Goal: Transaction & Acquisition: Purchase product/service

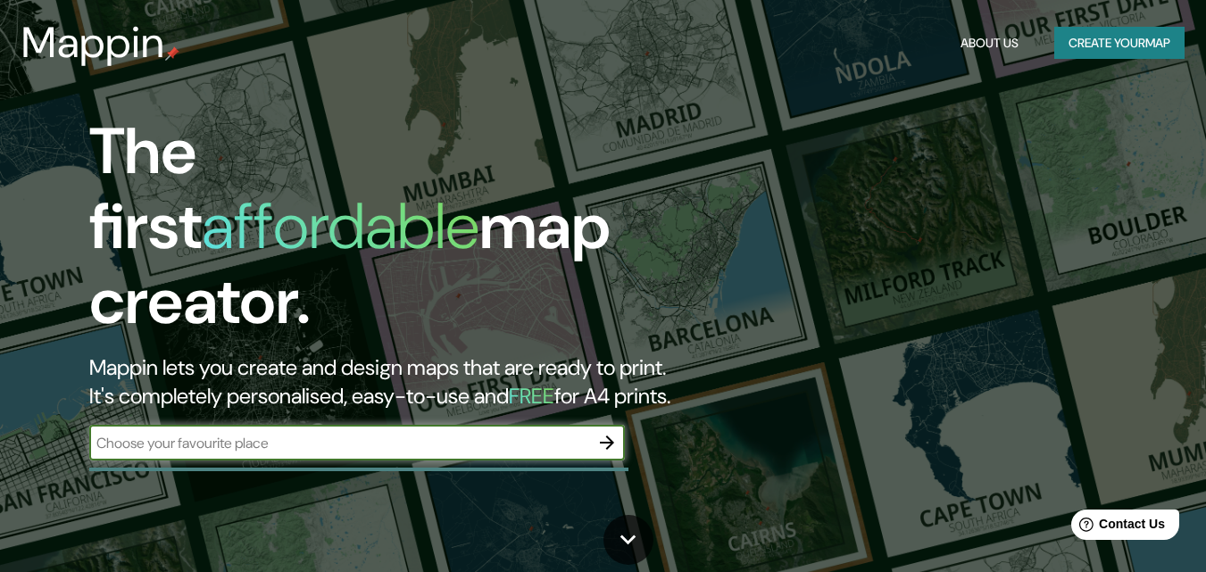
click at [497, 433] on input "text" at bounding box center [339, 443] width 500 height 21
type input "TELCHAQUILLO"
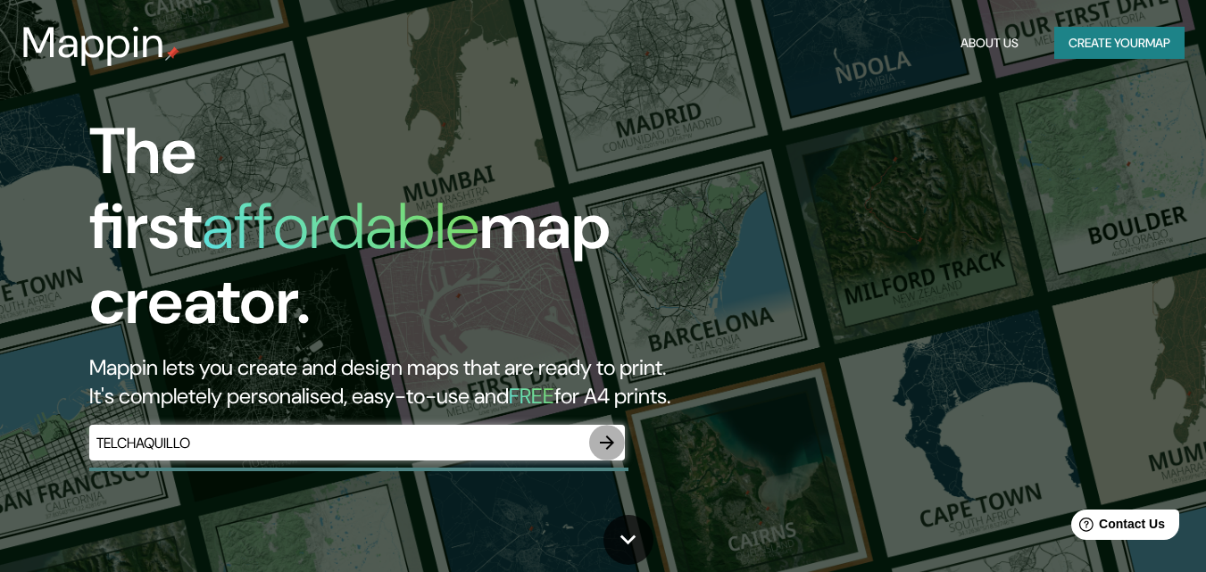
click at [602, 432] on icon "button" at bounding box center [607, 442] width 21 height 21
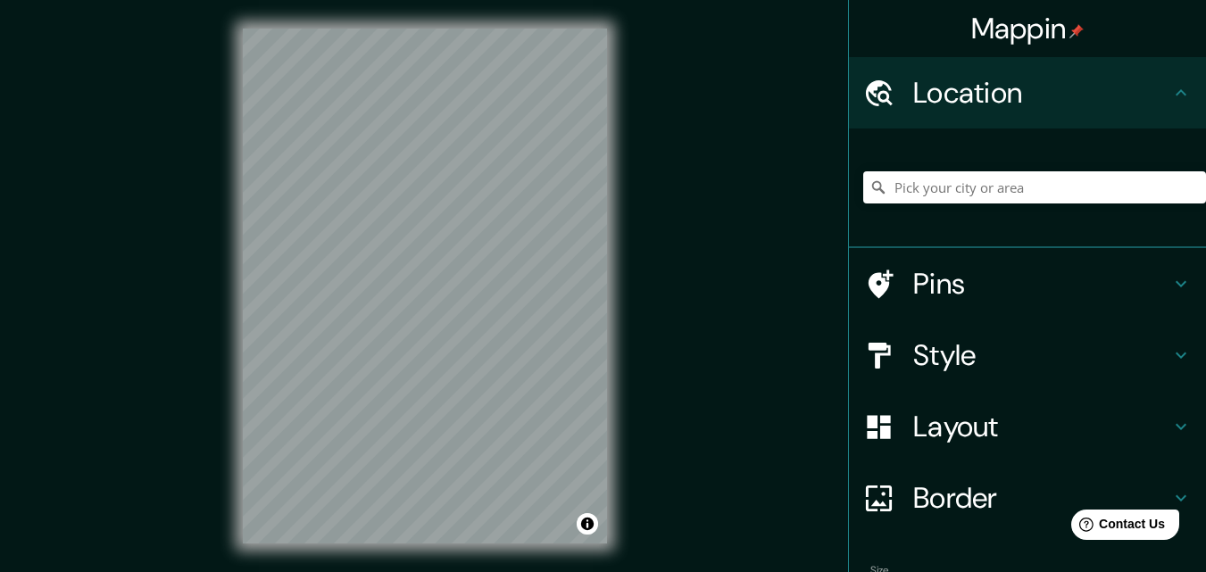
click at [646, 118] on div "Mappin Location Pins Style Layout Border Choose a border. Hint : you can make l…" at bounding box center [603, 300] width 1206 height 601
click at [650, 202] on div "Mappin Location Pins Style Layout Border Choose a border. Hint : you can make l…" at bounding box center [603, 300] width 1206 height 601
click at [467, 572] on html "Mappin Location Pins Style Layout Border Choose a border. Hint : you can make l…" at bounding box center [603, 286] width 1206 height 572
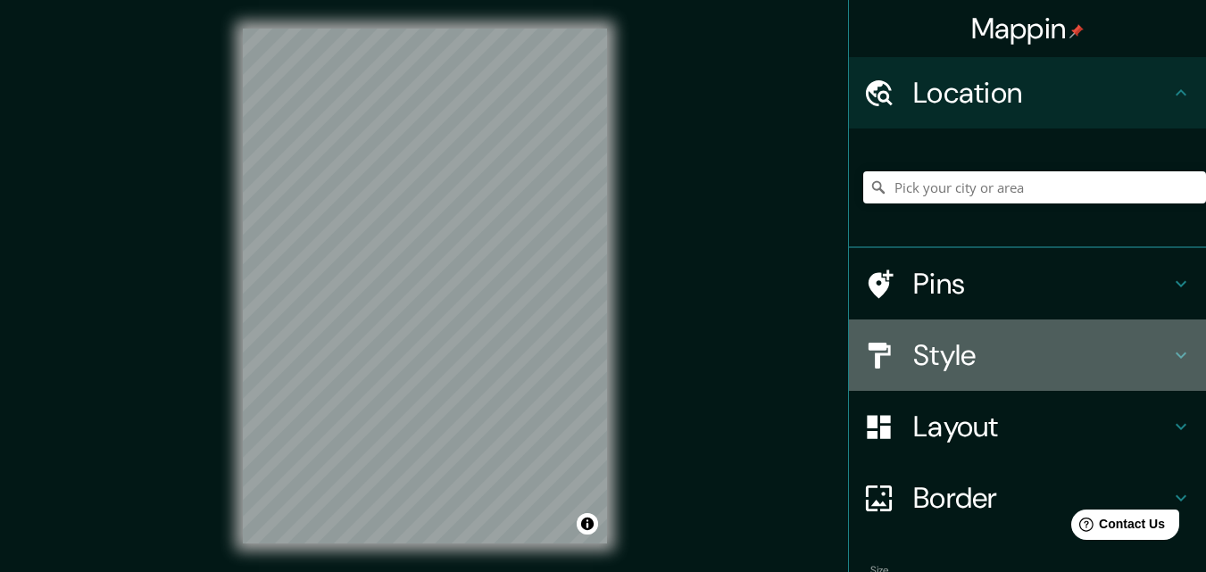
click at [961, 366] on h4 "Style" at bounding box center [1042, 356] width 257 height 36
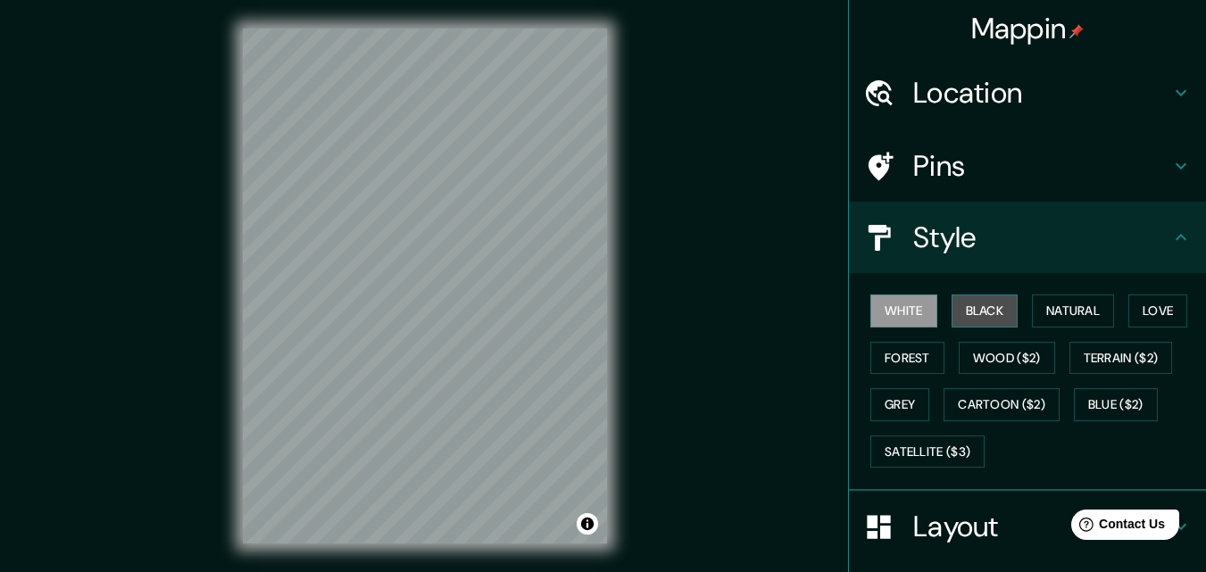
click at [966, 321] on button "Black" at bounding box center [985, 311] width 67 height 33
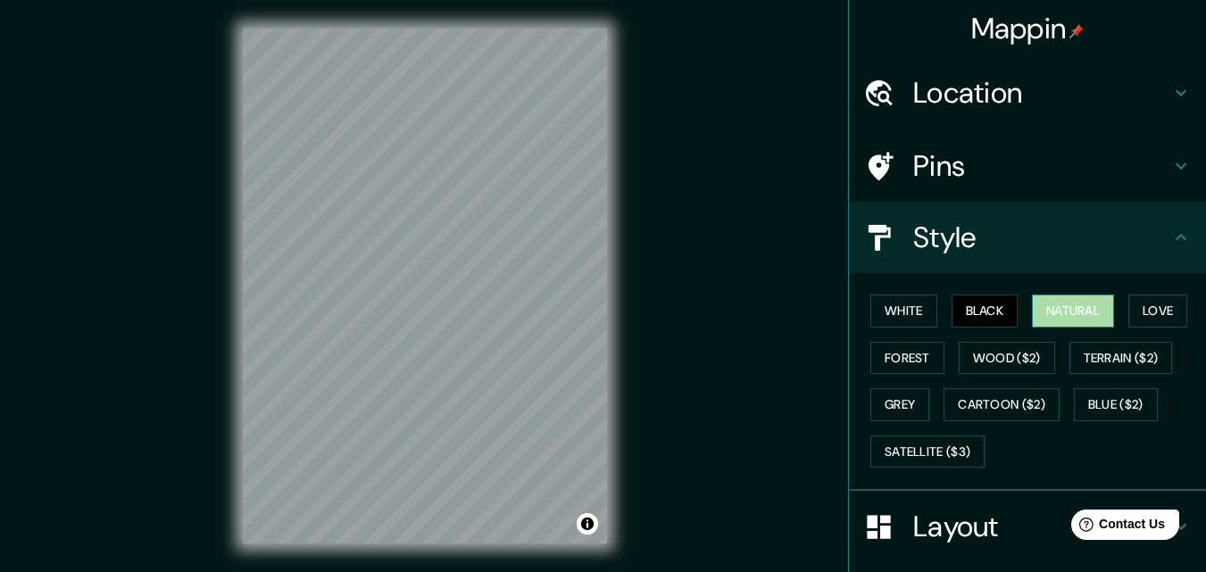
click at [1056, 317] on button "Natural" at bounding box center [1073, 311] width 82 height 33
click at [1156, 317] on button "Love" at bounding box center [1158, 311] width 59 height 33
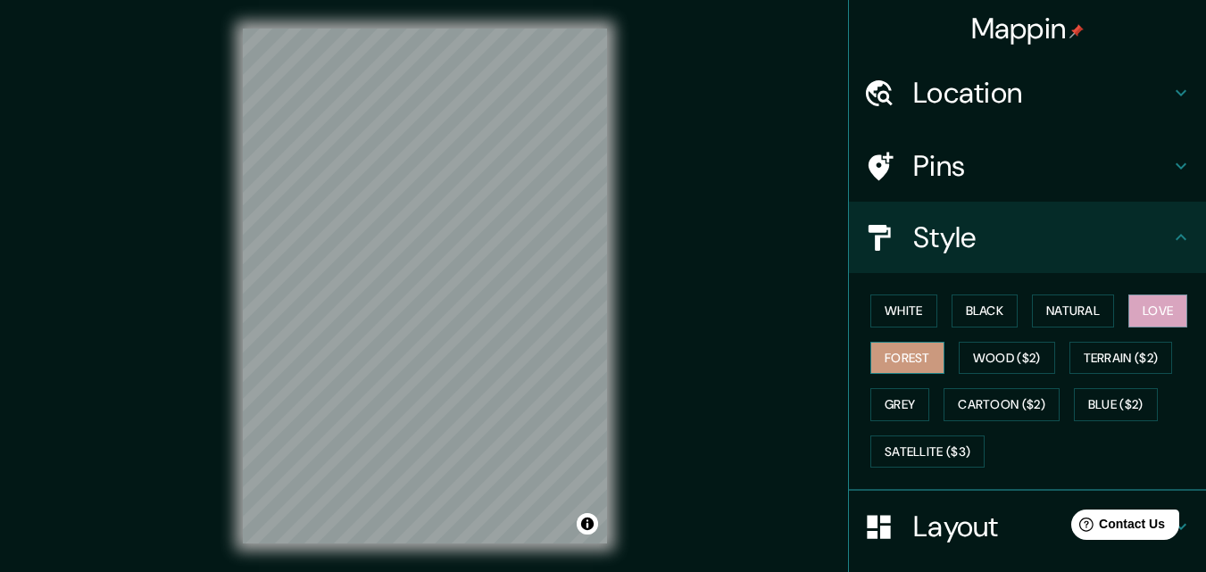
click at [872, 353] on button "Forest" at bounding box center [908, 358] width 74 height 33
click at [982, 371] on button "Wood ($2)" at bounding box center [1007, 358] width 96 height 33
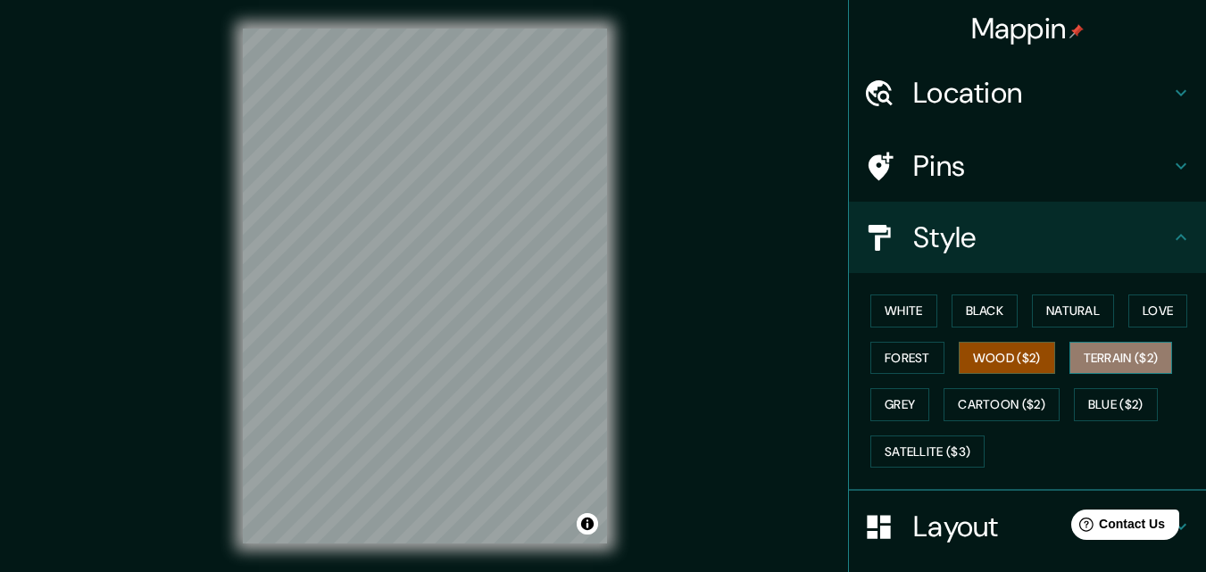
click at [1074, 363] on button "Terrain ($2)" at bounding box center [1122, 358] width 104 height 33
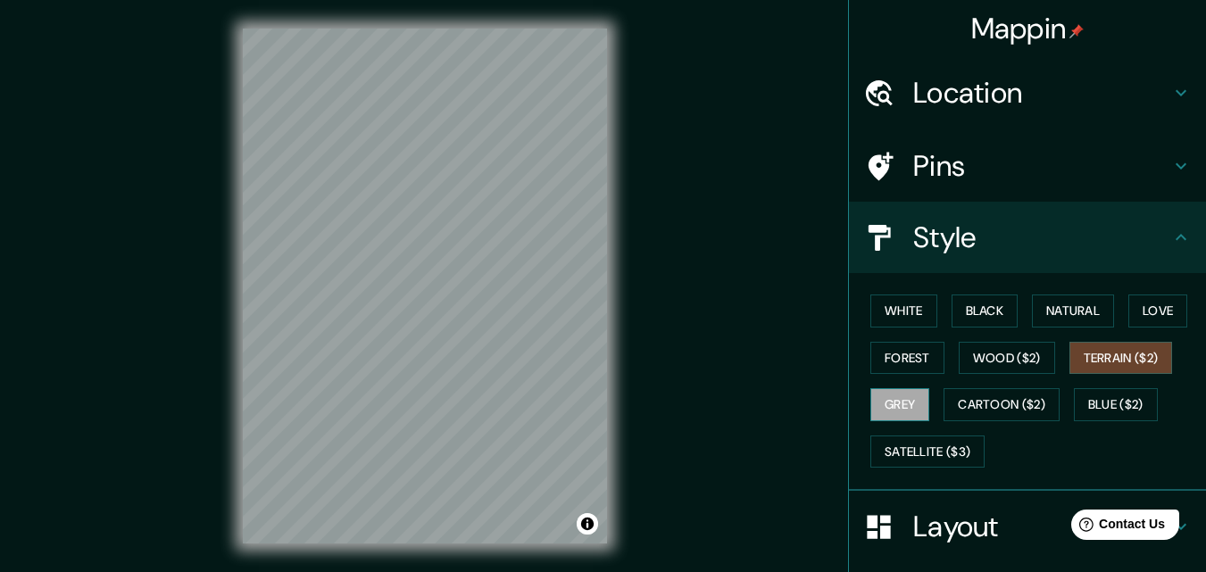
click at [910, 400] on button "Grey" at bounding box center [900, 404] width 59 height 33
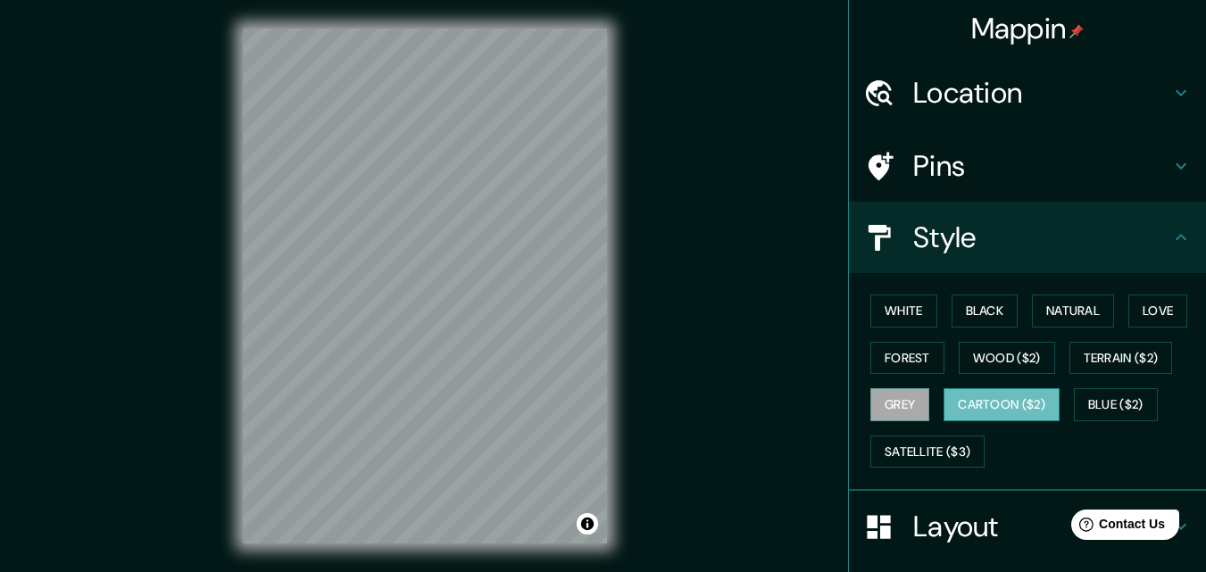
click at [965, 408] on button "Cartoon ($2)" at bounding box center [1002, 404] width 116 height 33
click at [1091, 405] on button "Blue ($2)" at bounding box center [1116, 404] width 84 height 33
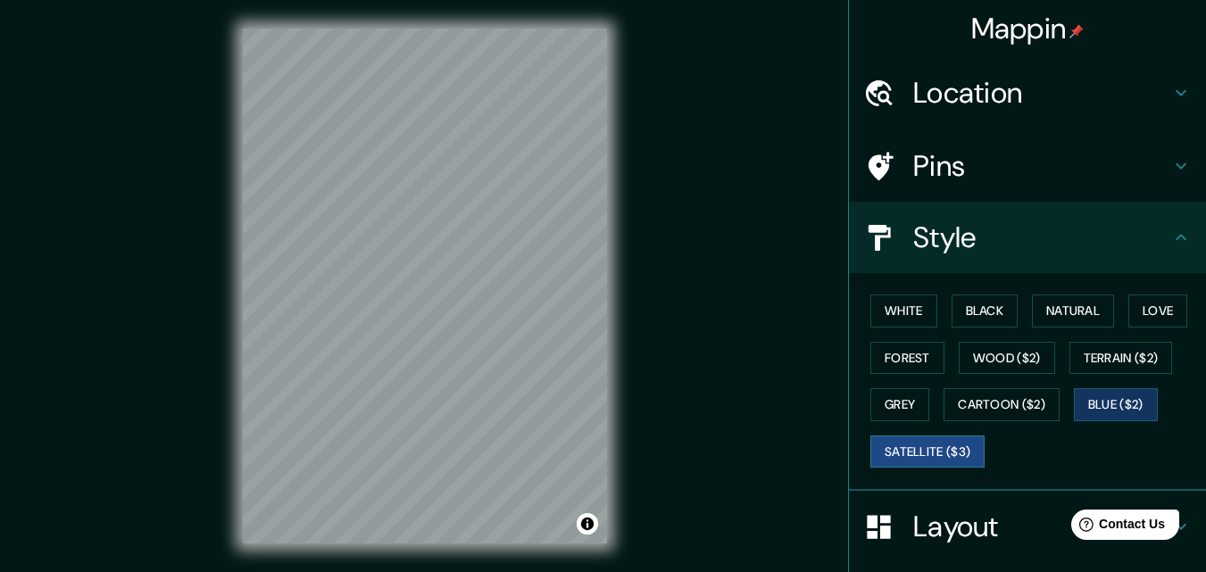
click at [944, 453] on button "Satellite ($3)" at bounding box center [928, 452] width 114 height 33
click at [910, 326] on button "White" at bounding box center [904, 311] width 67 height 33
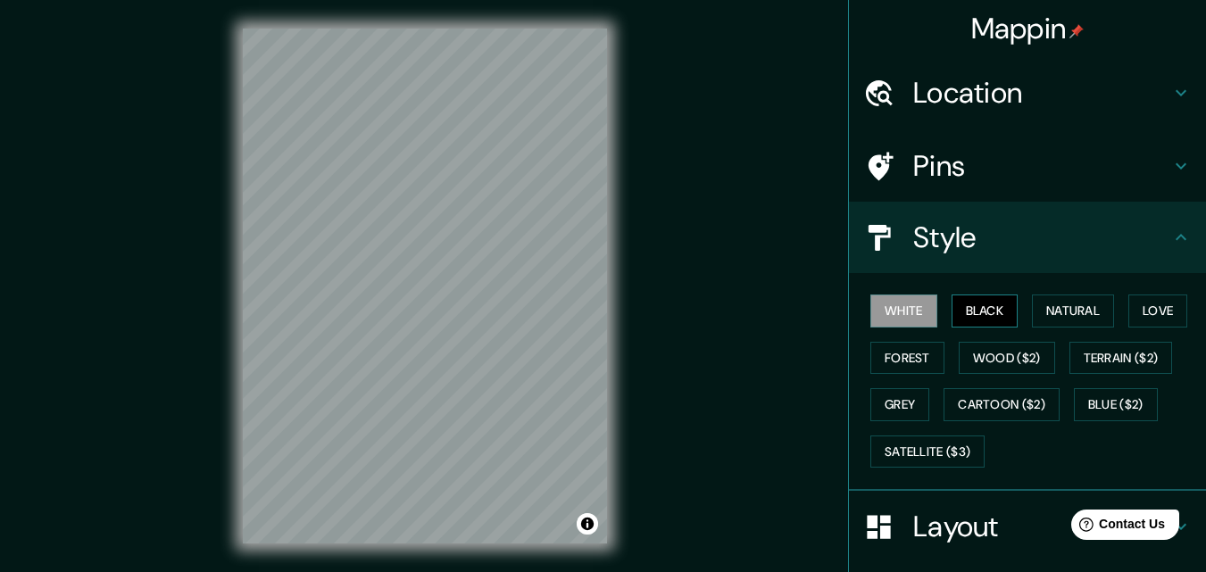
click at [994, 314] on button "Black" at bounding box center [985, 311] width 67 height 33
click at [1064, 314] on button "Natural" at bounding box center [1073, 311] width 82 height 33
click at [1002, 177] on h4 "Pins" at bounding box center [1042, 166] width 257 height 36
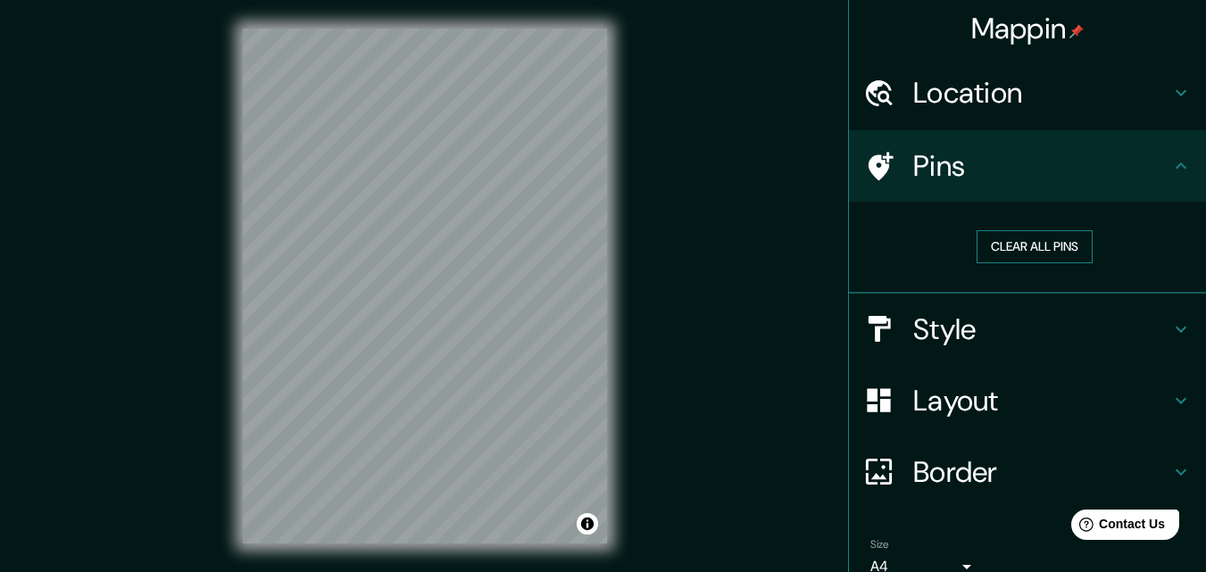
click at [1043, 248] on button "Clear all pins" at bounding box center [1035, 246] width 116 height 33
click at [1021, 254] on button "Clear all pins" at bounding box center [1035, 246] width 116 height 33
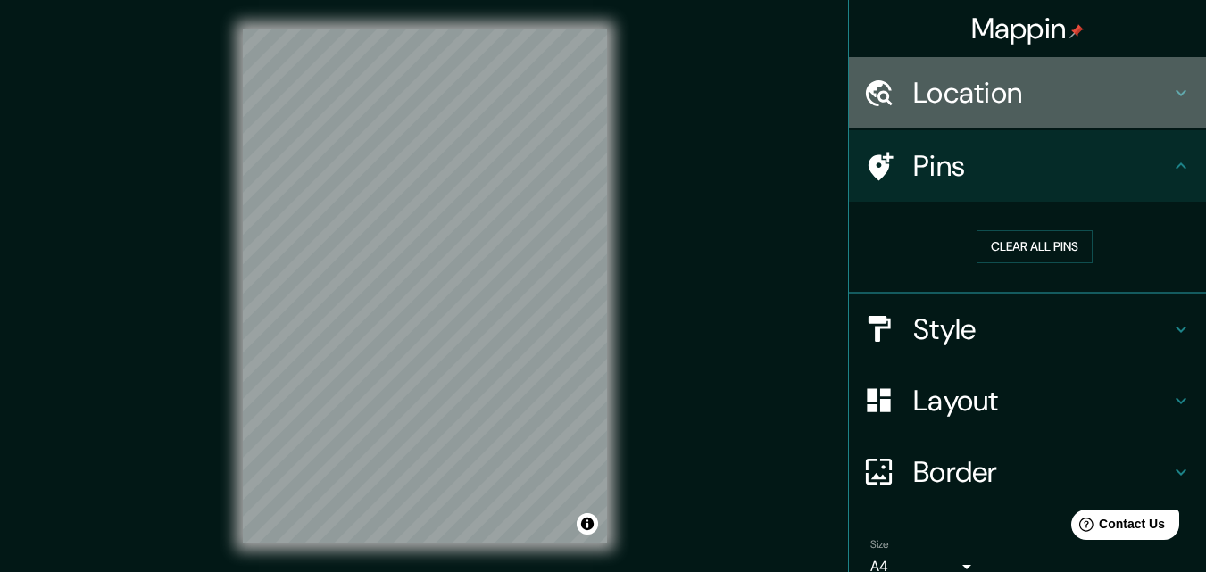
click at [1098, 96] on h4 "Location" at bounding box center [1042, 93] width 257 height 36
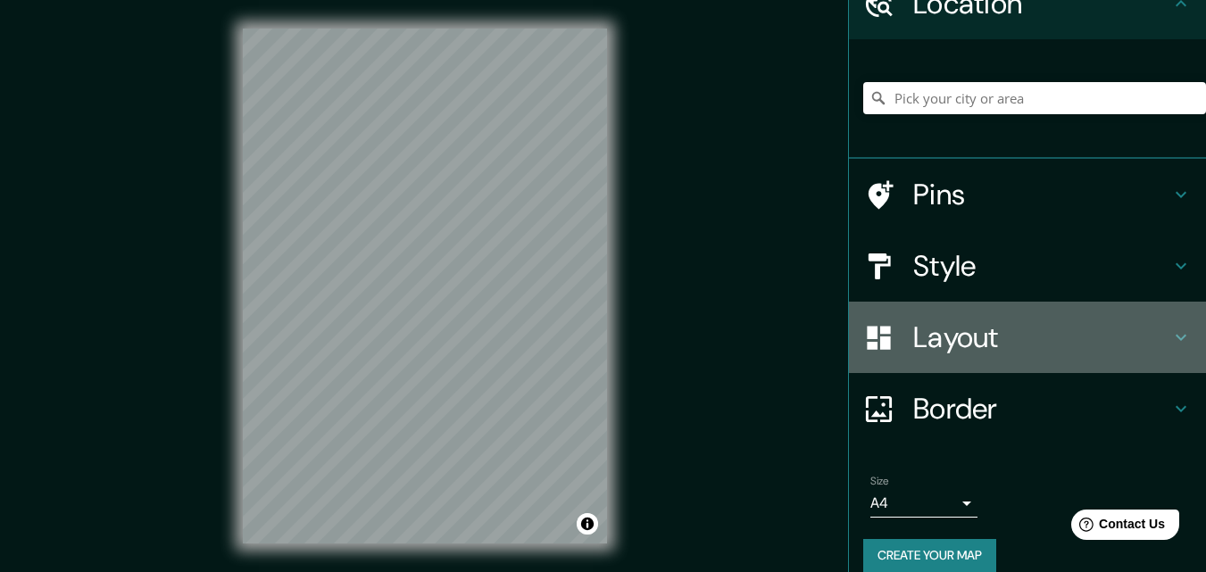
click at [1009, 327] on h4 "Layout" at bounding box center [1042, 338] width 257 height 36
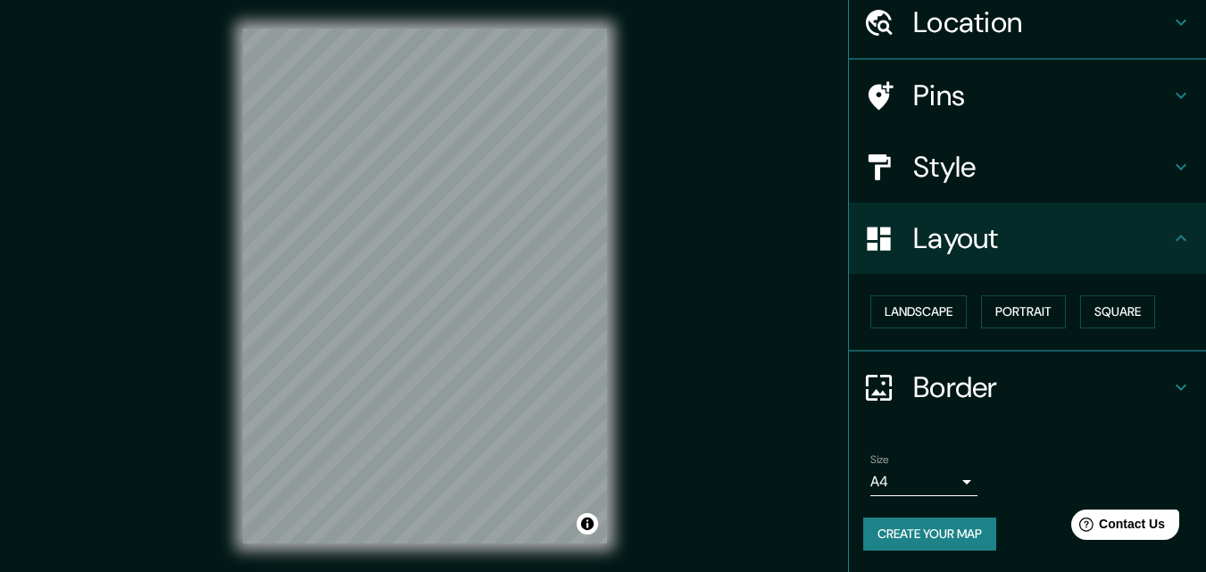
scroll to position [70, 0]
click at [919, 317] on button "Landscape" at bounding box center [919, 312] width 96 height 33
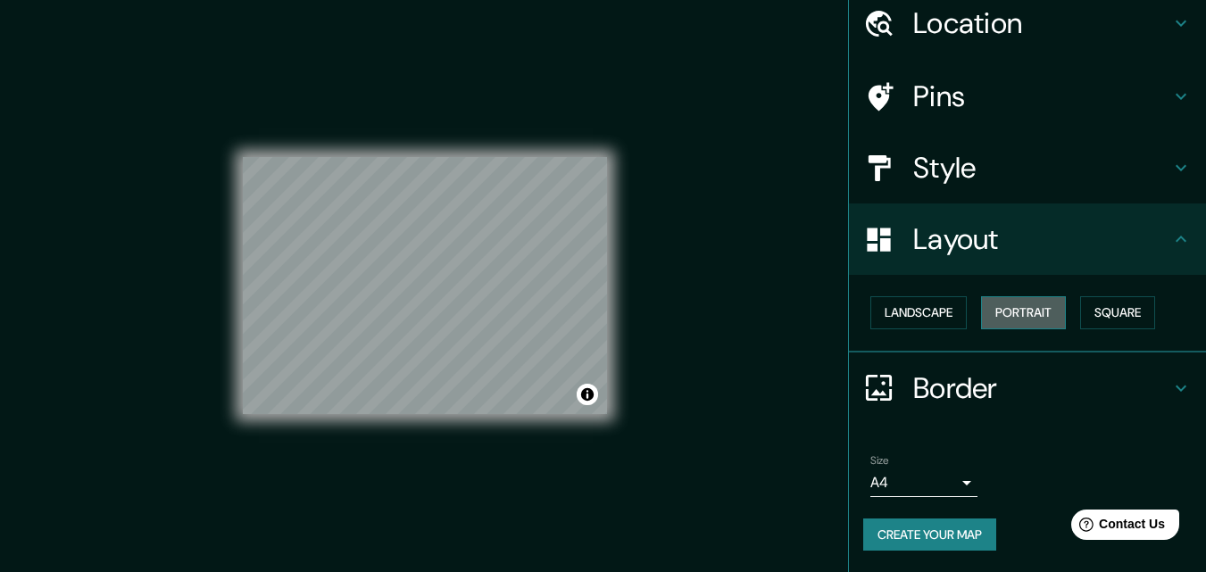
click at [1003, 314] on button "Portrait" at bounding box center [1023, 312] width 85 height 33
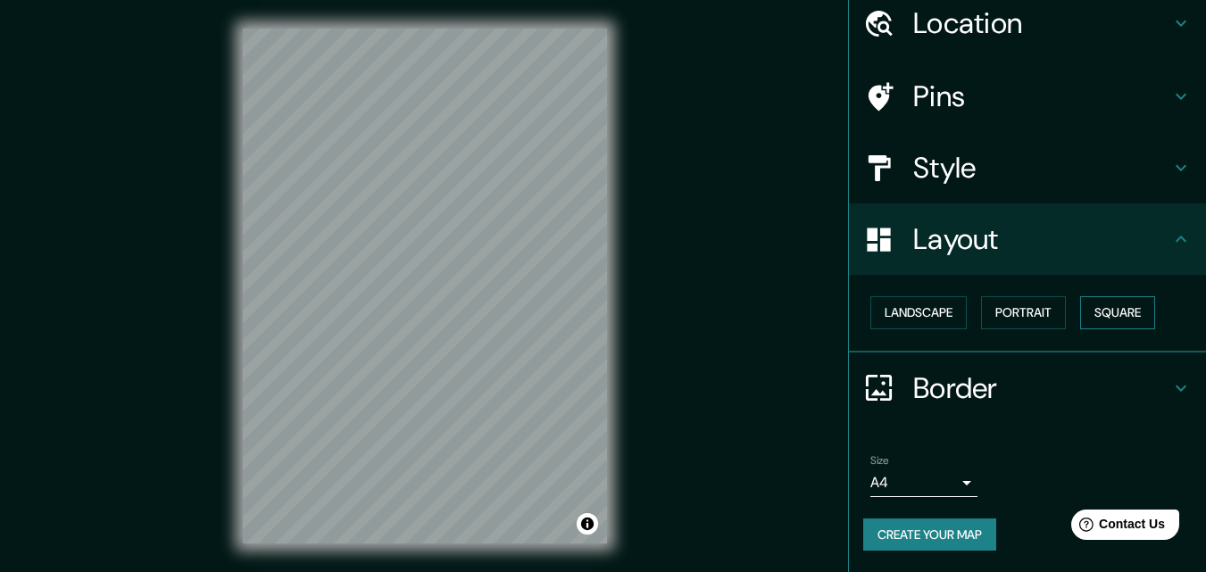
click at [1104, 311] on button "Square" at bounding box center [1118, 312] width 75 height 33
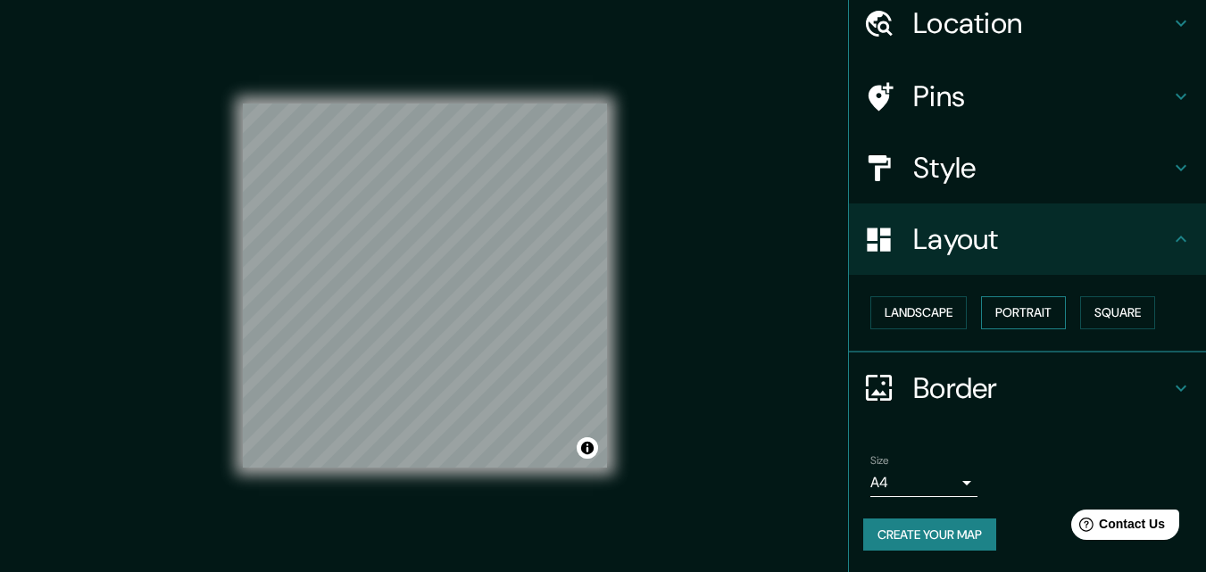
click at [1031, 311] on button "Portrait" at bounding box center [1023, 312] width 85 height 33
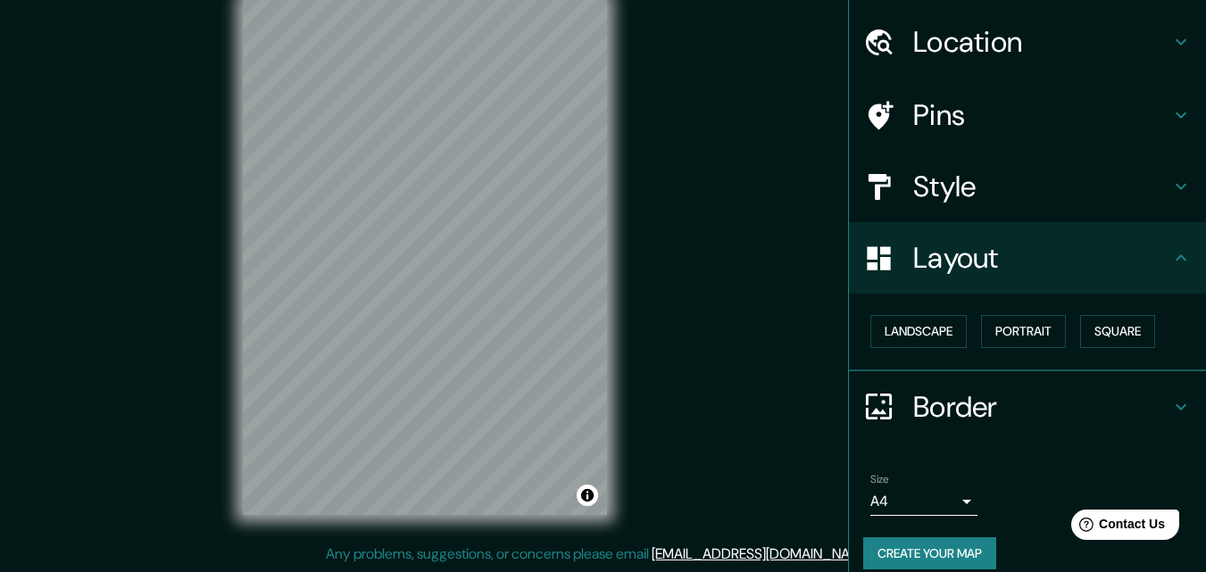
scroll to position [0, 0]
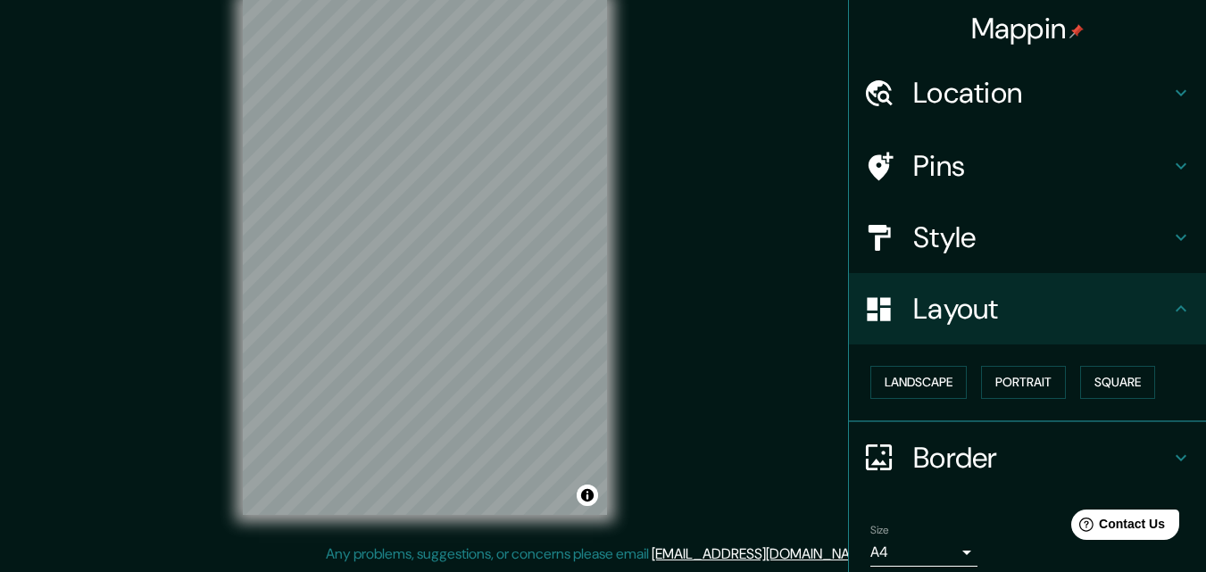
click at [897, 237] on div at bounding box center [889, 237] width 50 height 31
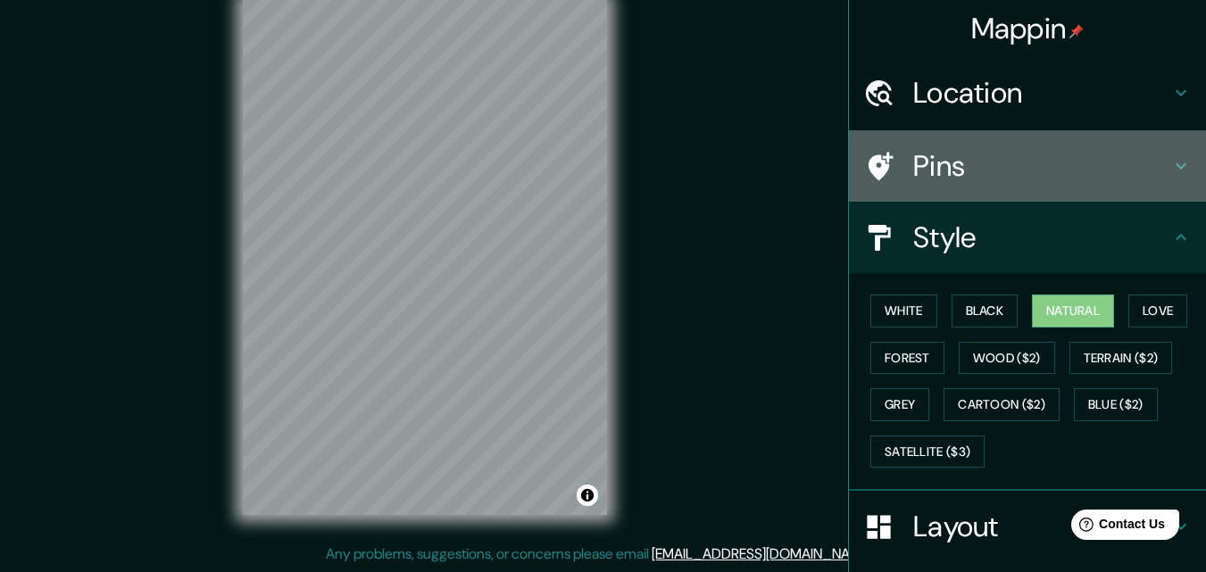
click at [1142, 163] on h4 "Pins" at bounding box center [1042, 166] width 257 height 36
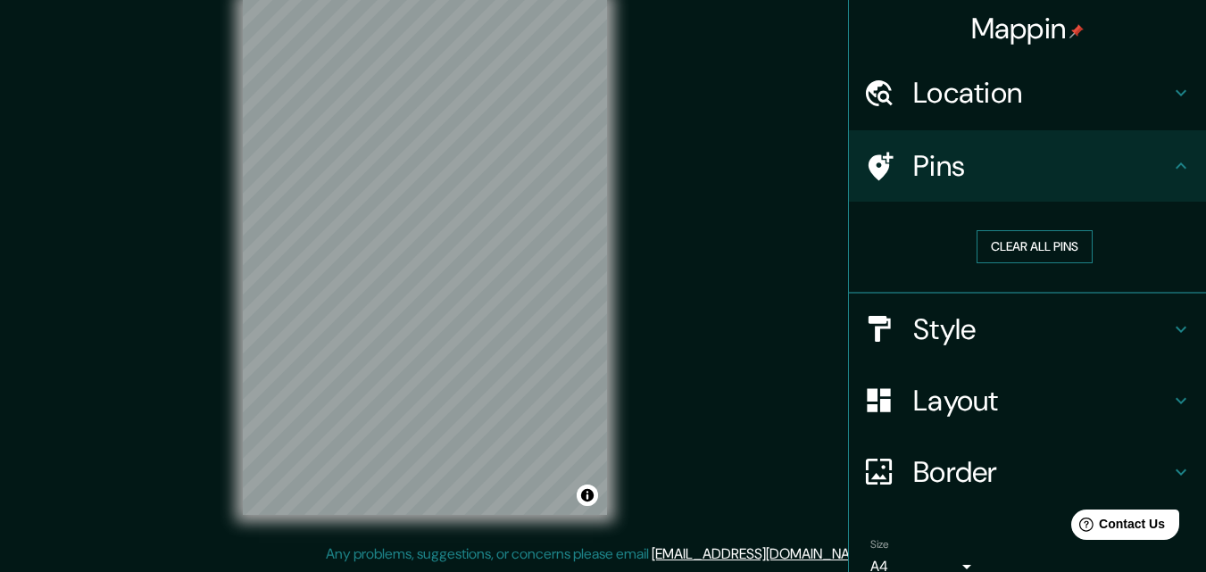
drag, startPoint x: 1022, startPoint y: 245, endPoint x: 1040, endPoint y: 246, distance: 17.9
click at [1040, 246] on button "Clear all pins" at bounding box center [1035, 246] width 116 height 33
click at [945, 330] on h4 "Style" at bounding box center [1042, 330] width 257 height 36
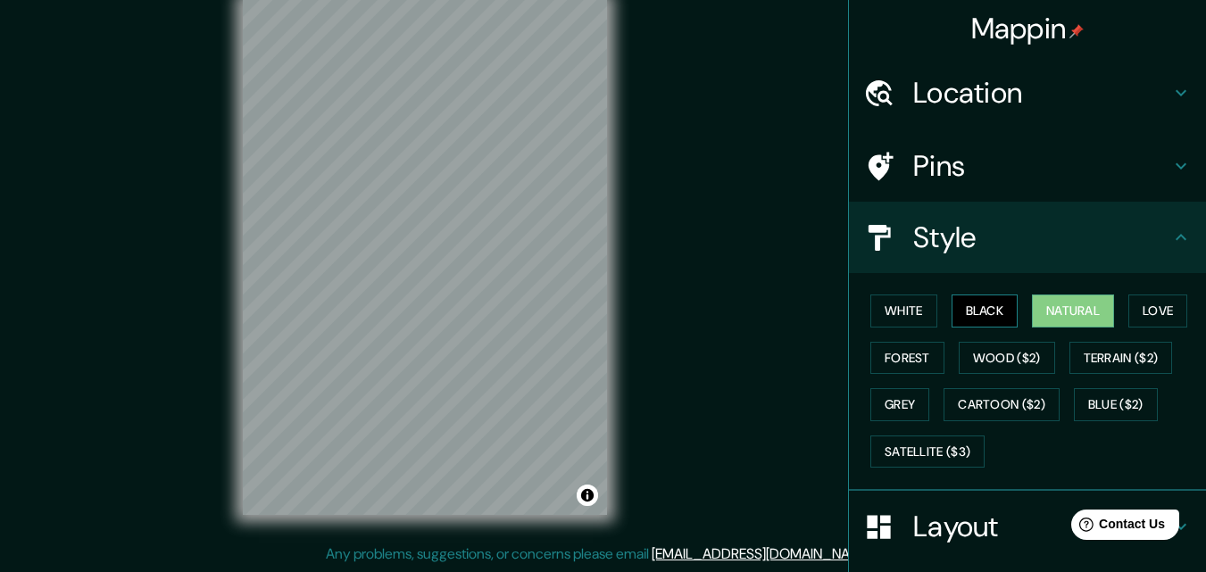
click at [971, 316] on button "Black" at bounding box center [985, 311] width 67 height 33
click at [891, 311] on button "White" at bounding box center [904, 311] width 67 height 33
click at [1092, 313] on button "Natural" at bounding box center [1073, 311] width 82 height 33
click at [903, 319] on button "White" at bounding box center [904, 311] width 67 height 33
click at [1056, 313] on button "Natural" at bounding box center [1073, 311] width 82 height 33
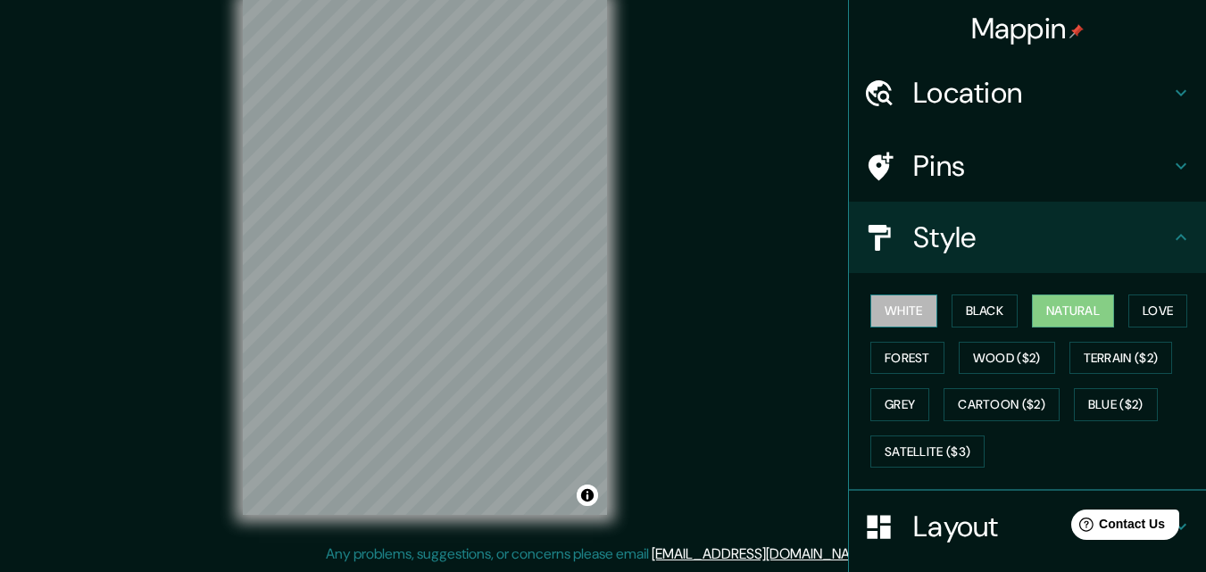
click at [897, 322] on button "White" at bounding box center [904, 311] width 67 height 33
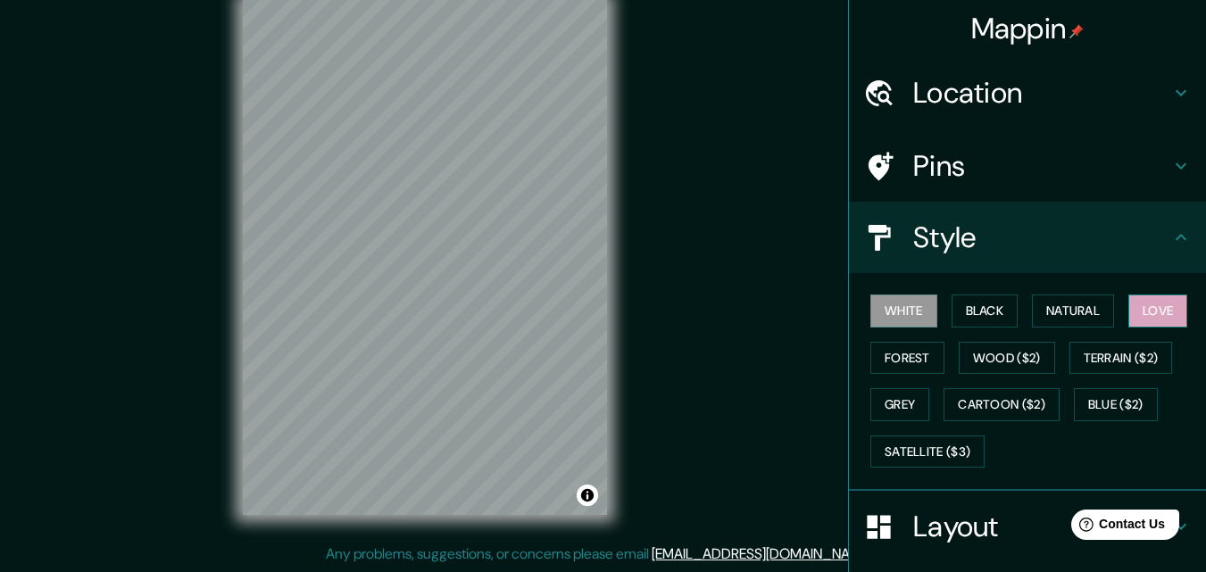
click at [1165, 315] on button "Love" at bounding box center [1158, 311] width 59 height 33
click at [889, 367] on button "Forest" at bounding box center [908, 358] width 74 height 33
